Goal: Obtain resource: Obtain resource

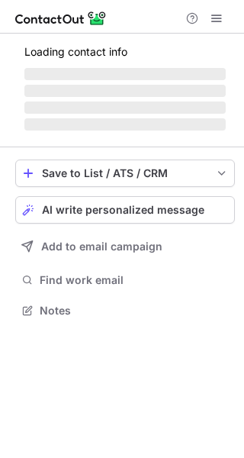
scroll to position [296, 244]
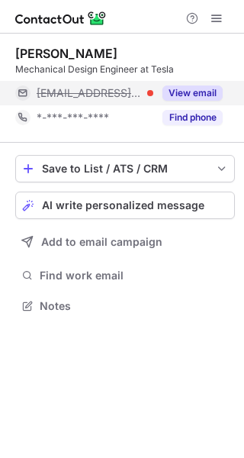
click at [183, 96] on button "View email" at bounding box center [193, 93] width 60 height 15
